Goal: Task Accomplishment & Management: Manage account settings

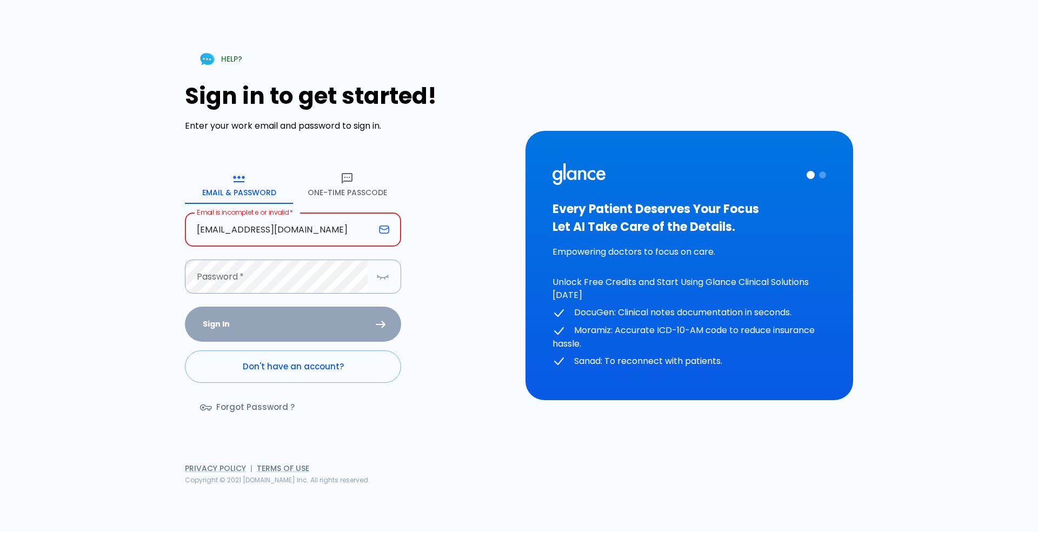
type input "[EMAIL_ADDRESS][DOMAIN_NAME]"
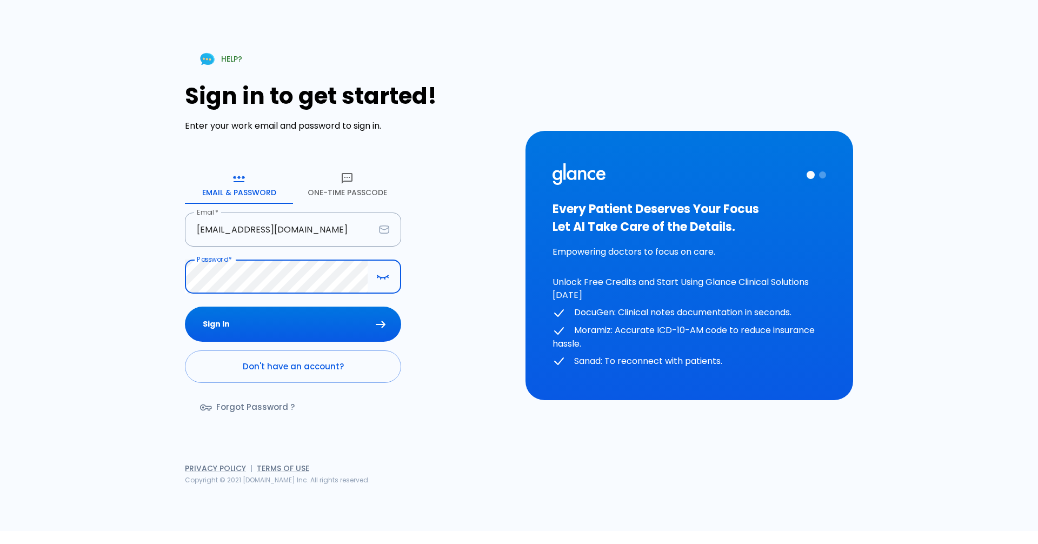
click at [185, 307] on button "Sign In" at bounding box center [293, 324] width 216 height 35
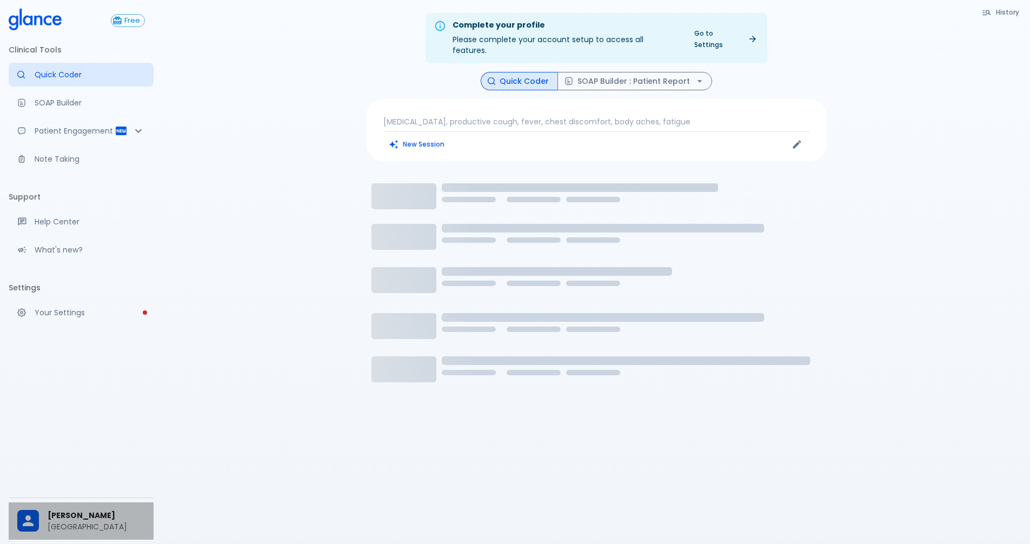
click at [83, 521] on p "[GEOGRAPHIC_DATA]" at bounding box center [96, 526] width 97 height 11
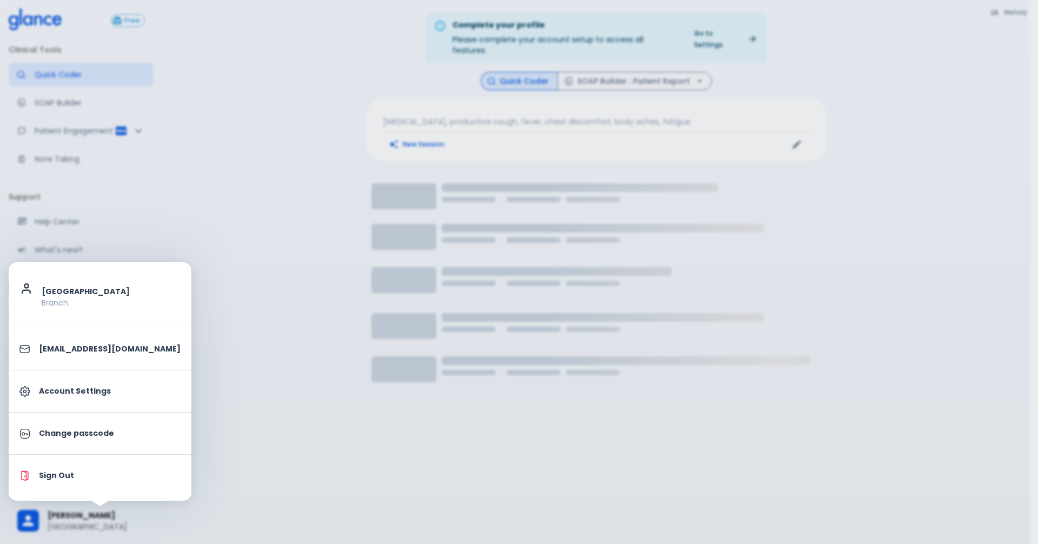
click at [220, 483] on div at bounding box center [519, 272] width 1038 height 544
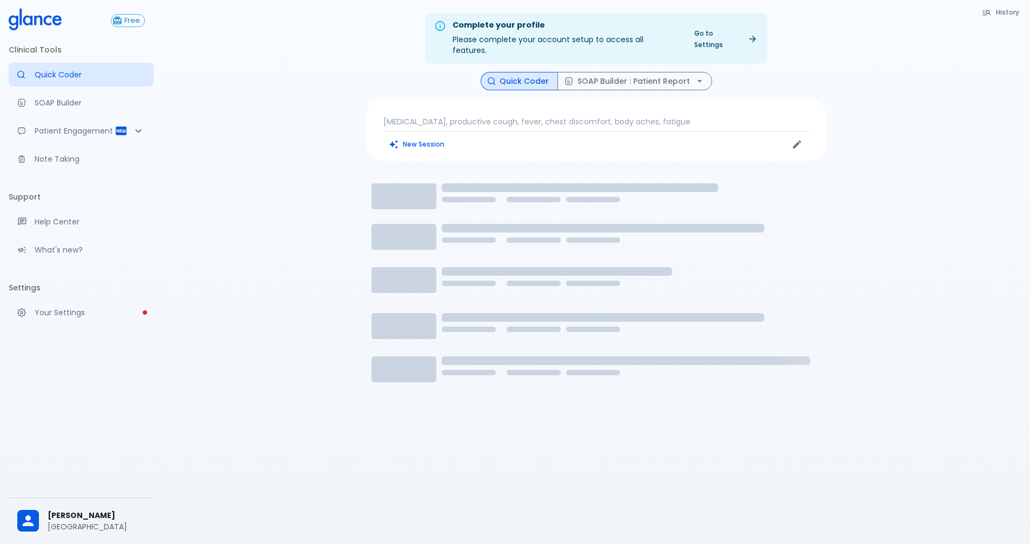
click at [742, 37] on link "Go to Settings" at bounding box center [725, 38] width 75 height 27
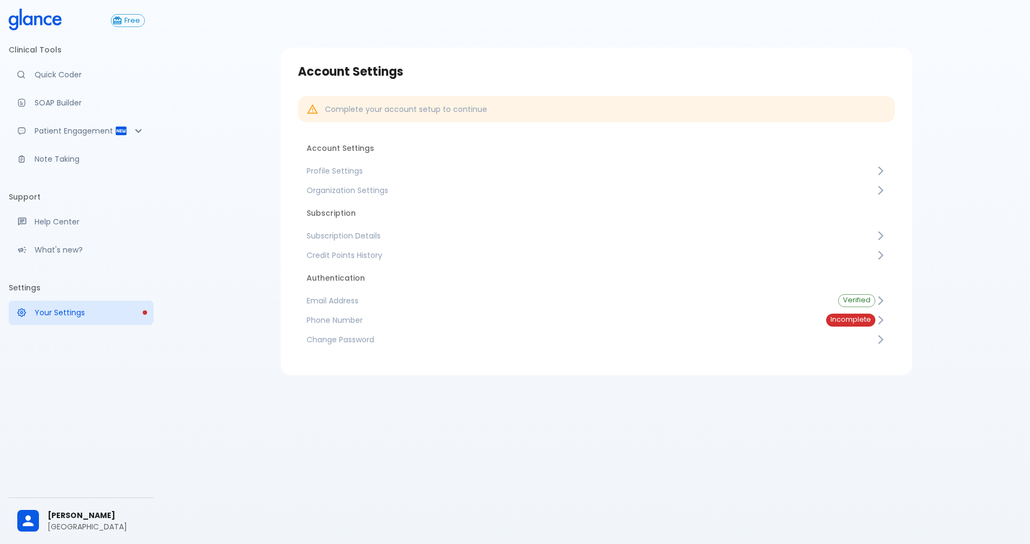
click at [847, 322] on span "Incomplete" at bounding box center [850, 320] width 49 height 8
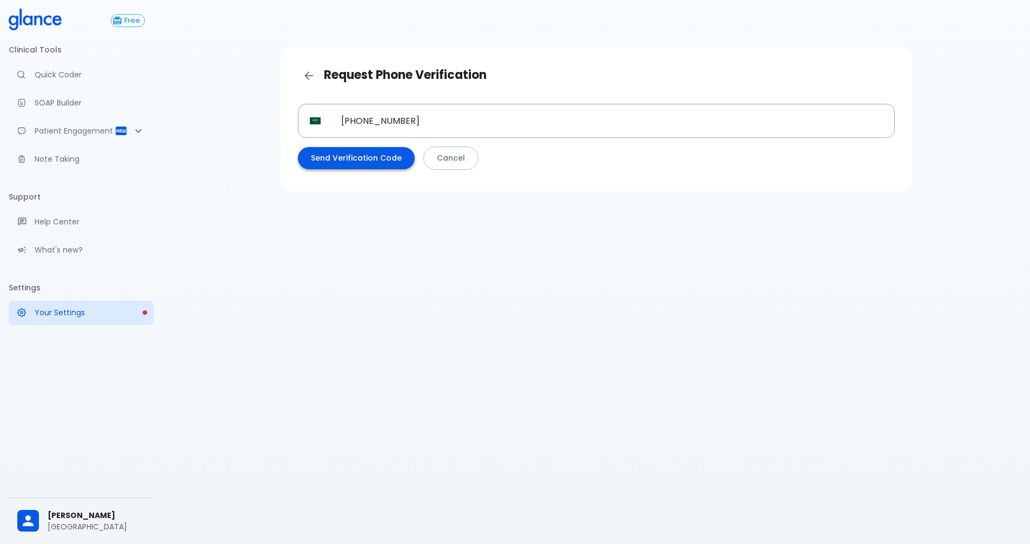
click at [389, 167] on button "Send Verification Code" at bounding box center [356, 158] width 117 height 22
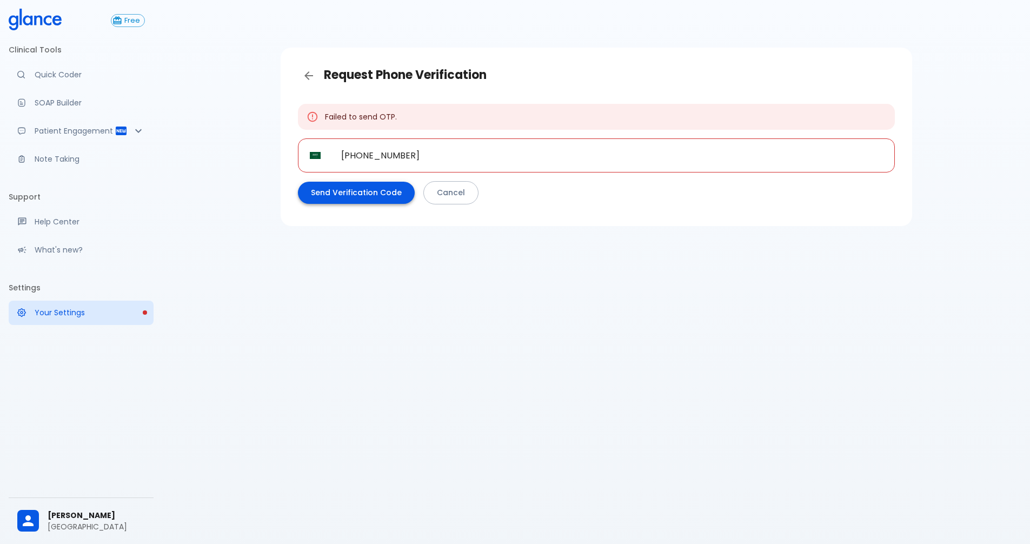
click at [354, 191] on button "Send Verification Code" at bounding box center [356, 193] width 117 height 22
click at [485, 147] on input "[PHONE_NUMBER]" at bounding box center [611, 155] width 565 height 34
click at [308, 78] on icon "Back" at bounding box center [308, 75] width 13 height 13
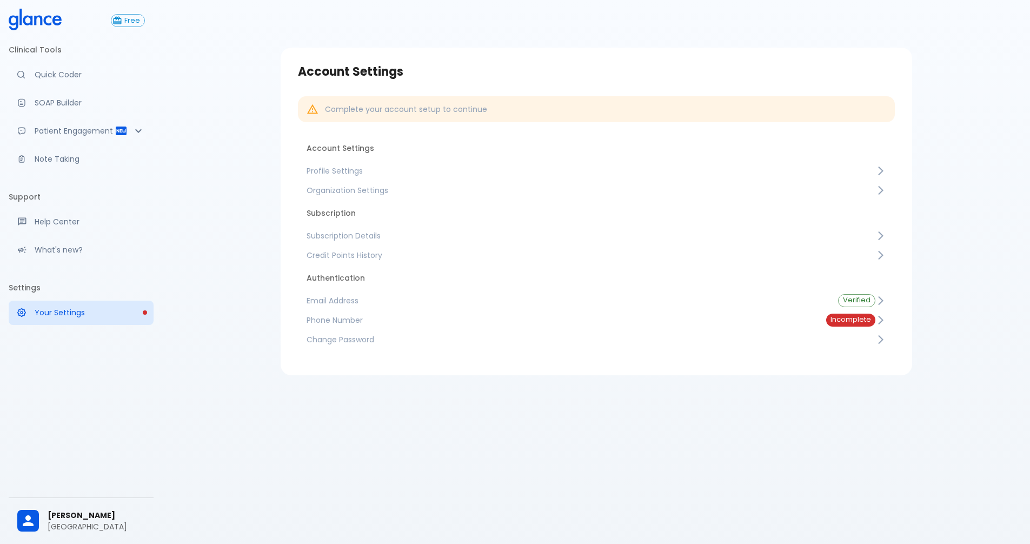
click at [75, 80] on p "Quick Coder" at bounding box center [90, 74] width 110 height 11
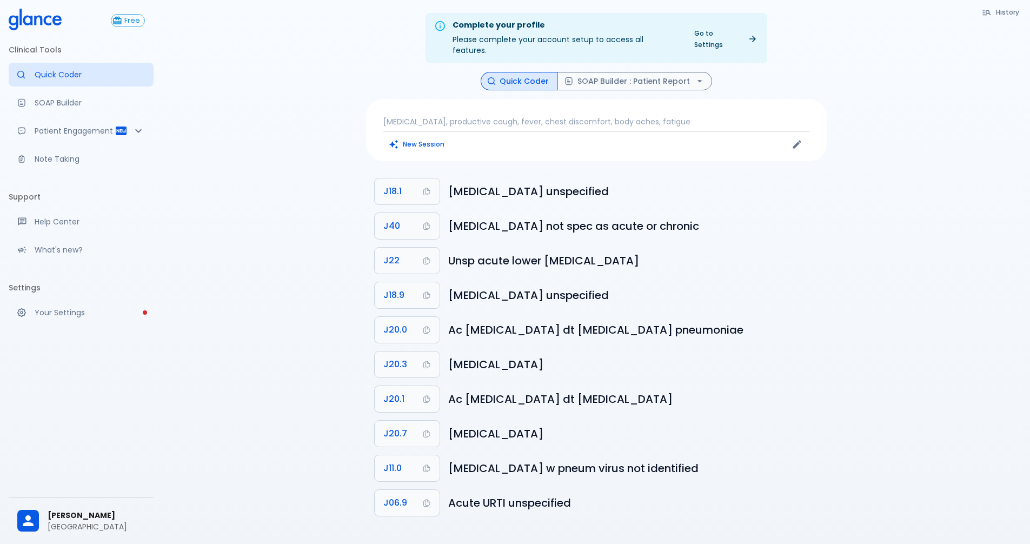
click at [586, 116] on p "[MEDICAL_DATA], productive cough, fever, chest discomfort, body aches, fatigue" at bounding box center [596, 121] width 426 height 11
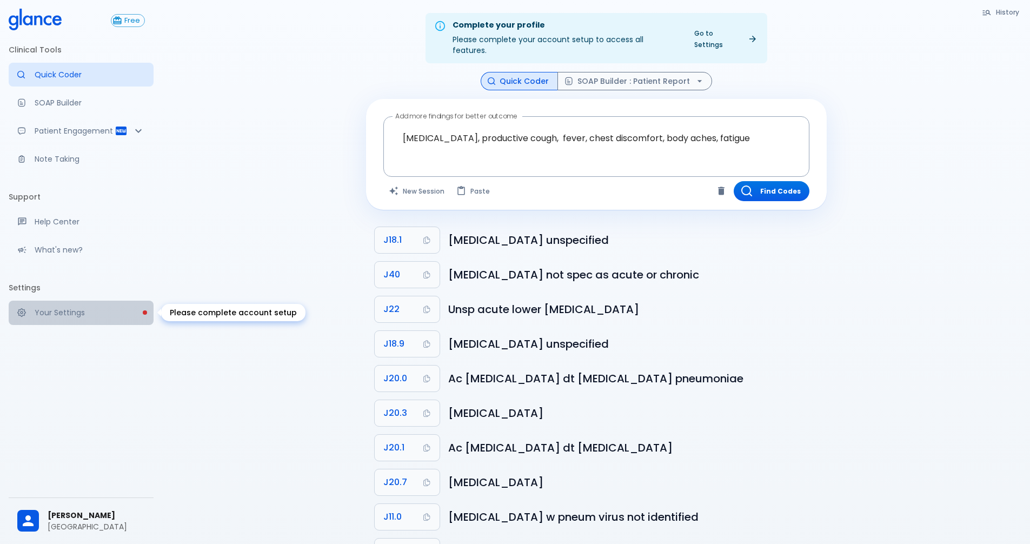
click at [120, 316] on p "Your Settings" at bounding box center [90, 312] width 110 height 11
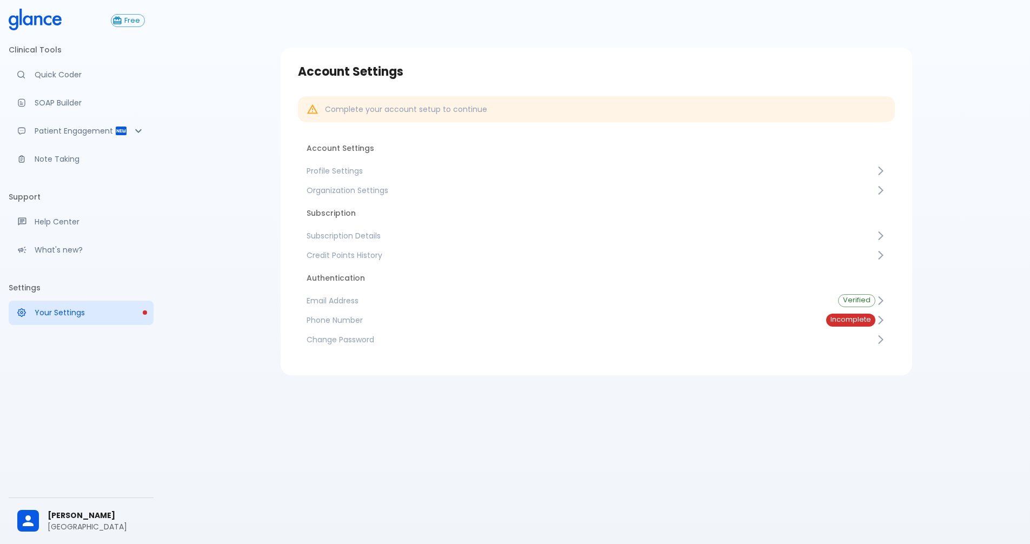
click at [737, 325] on link "Phone Number Incomplete" at bounding box center [596, 319] width 597 height 19
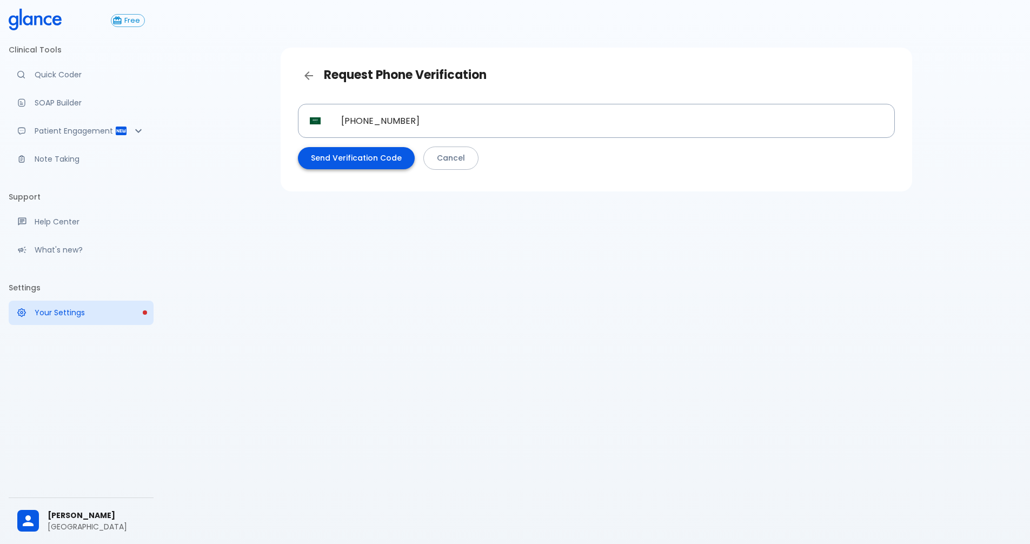
click at [357, 152] on button "Send Verification Code" at bounding box center [356, 158] width 117 height 22
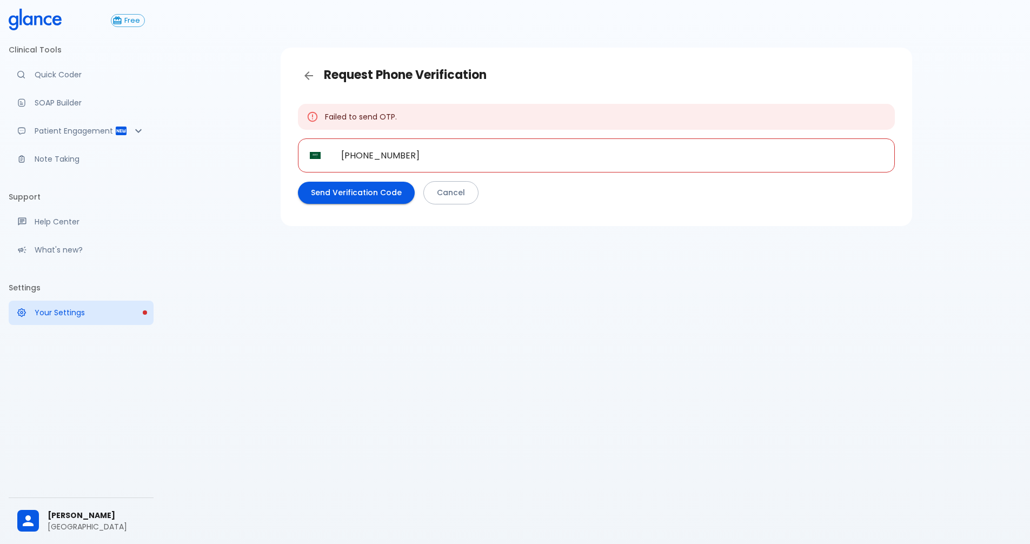
click at [476, 162] on input "[PHONE_NUMBER]" at bounding box center [611, 155] width 565 height 34
